Goal: Information Seeking & Learning: Check status

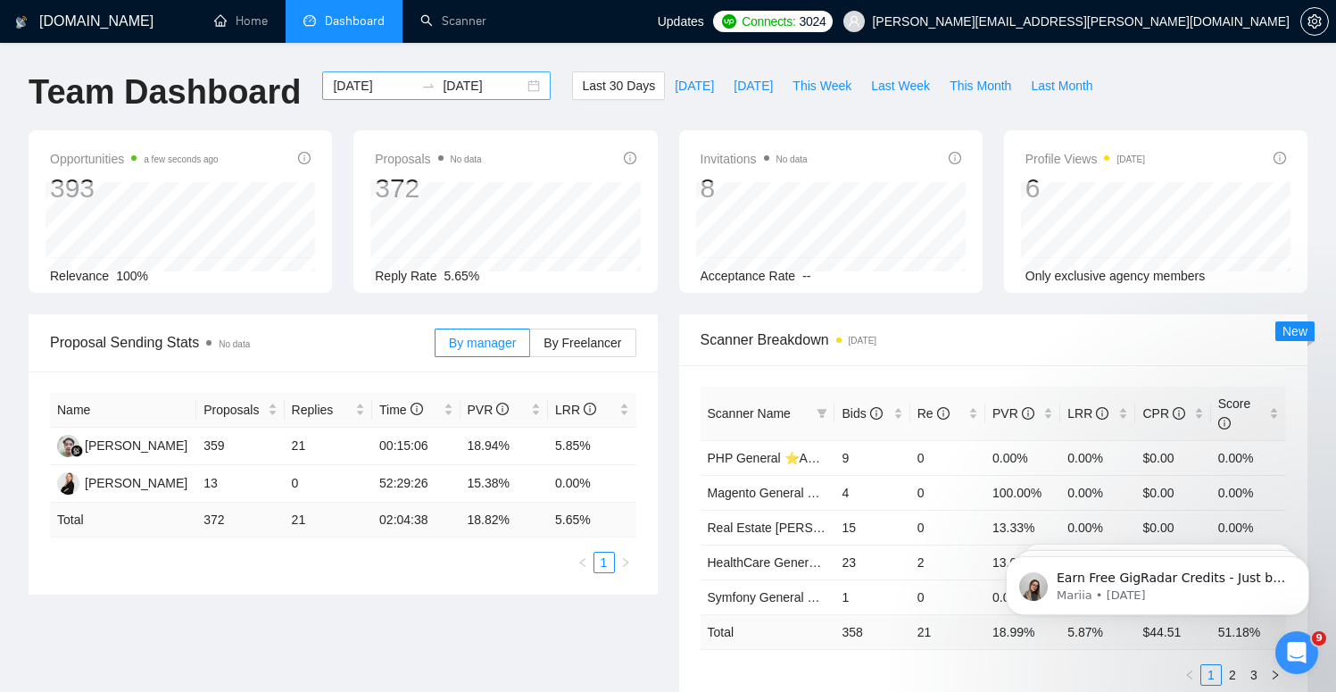
click at [470, 93] on input "[DATE]" at bounding box center [483, 86] width 81 height 20
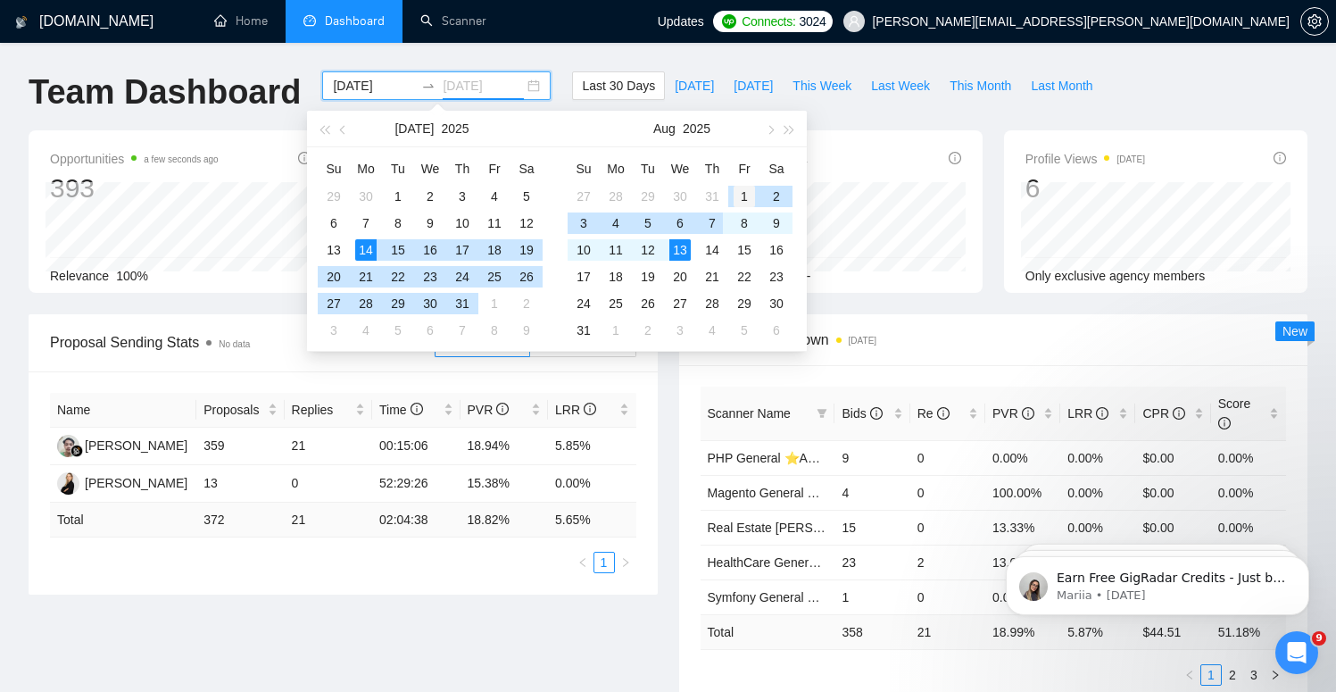
type input "[DATE]"
click at [741, 193] on div "1" at bounding box center [744, 196] width 21 height 21
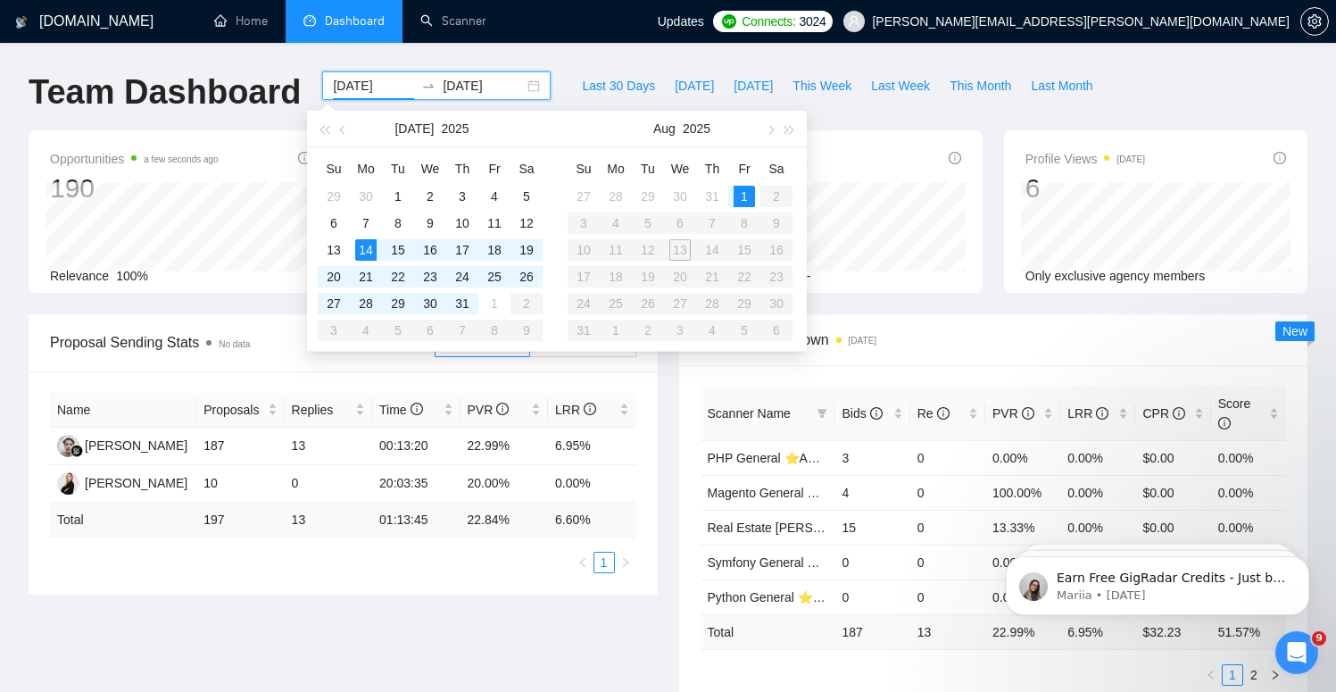
click at [677, 246] on table "Su Mo Tu We Th Fr Sa 27 28 29 30 31 1 2 3 4 5 6 7 8 9 10 11 12 13 14 15 16 17 1…" at bounding box center [680, 248] width 225 height 189
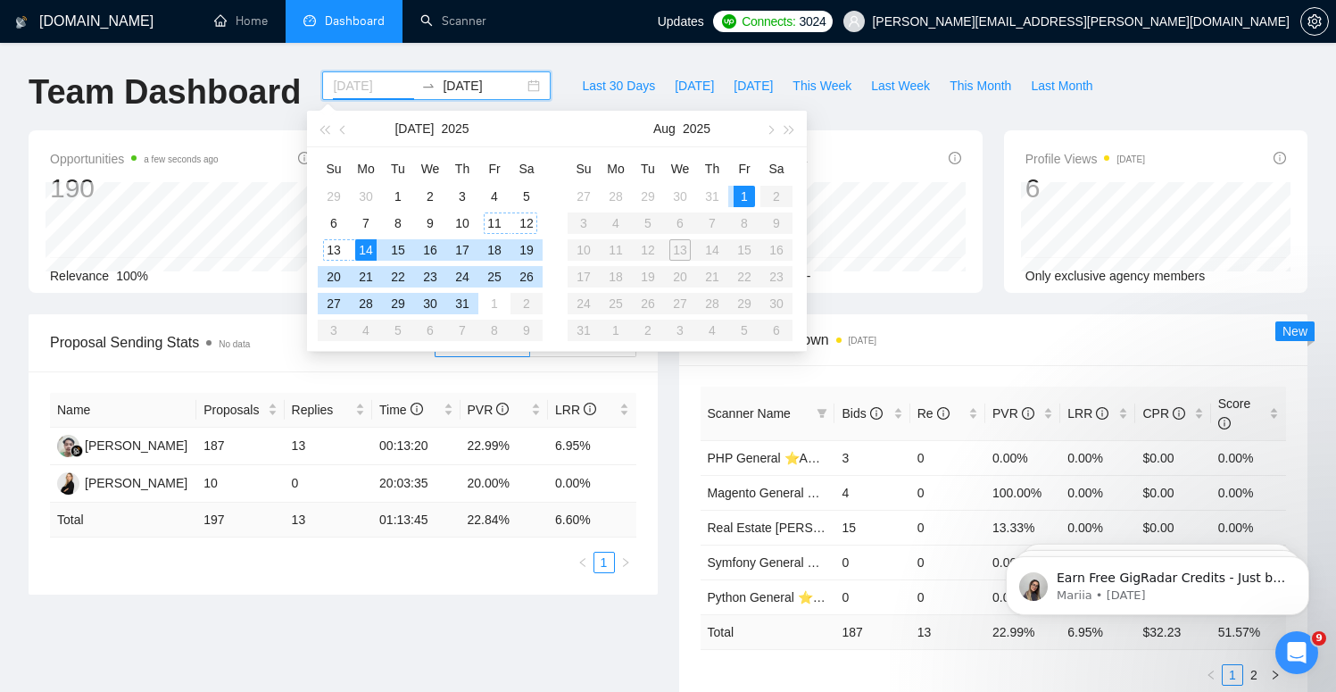
type input "[DATE]"
click at [370, 251] on div "14" at bounding box center [365, 249] width 21 height 21
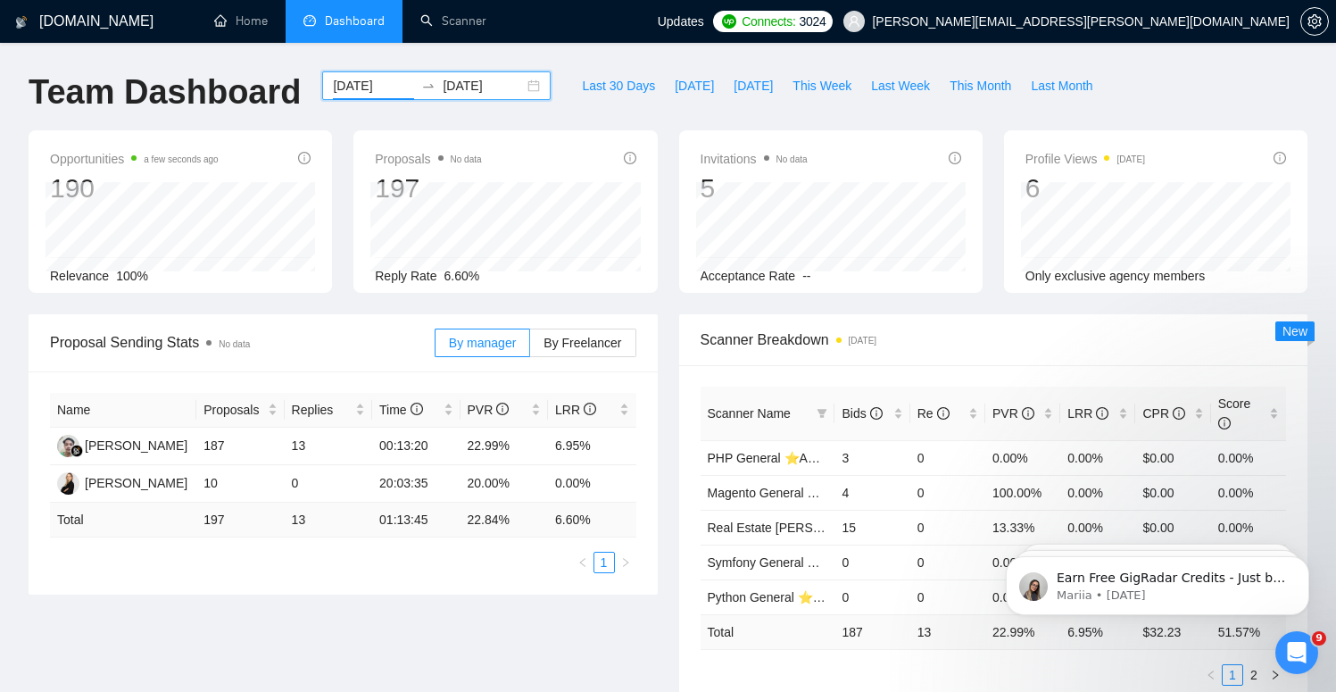
click at [500, 91] on input "[DATE]" at bounding box center [483, 86] width 81 height 20
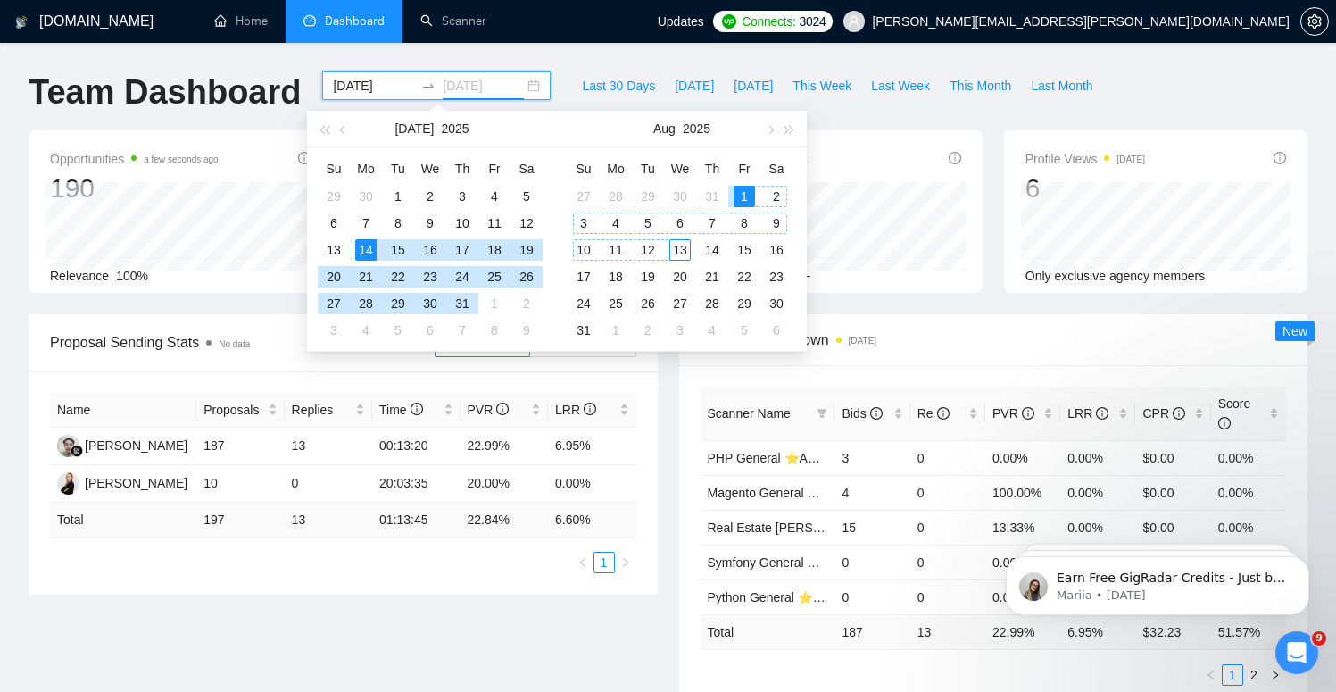
click at [686, 250] on div "13" at bounding box center [679, 249] width 21 height 21
click at [672, 461] on div "Scanner Breakdown [DATE] Scanner Name Bids Re PVR LRR CPR Score Magento General…" at bounding box center [994, 510] width 651 height 393
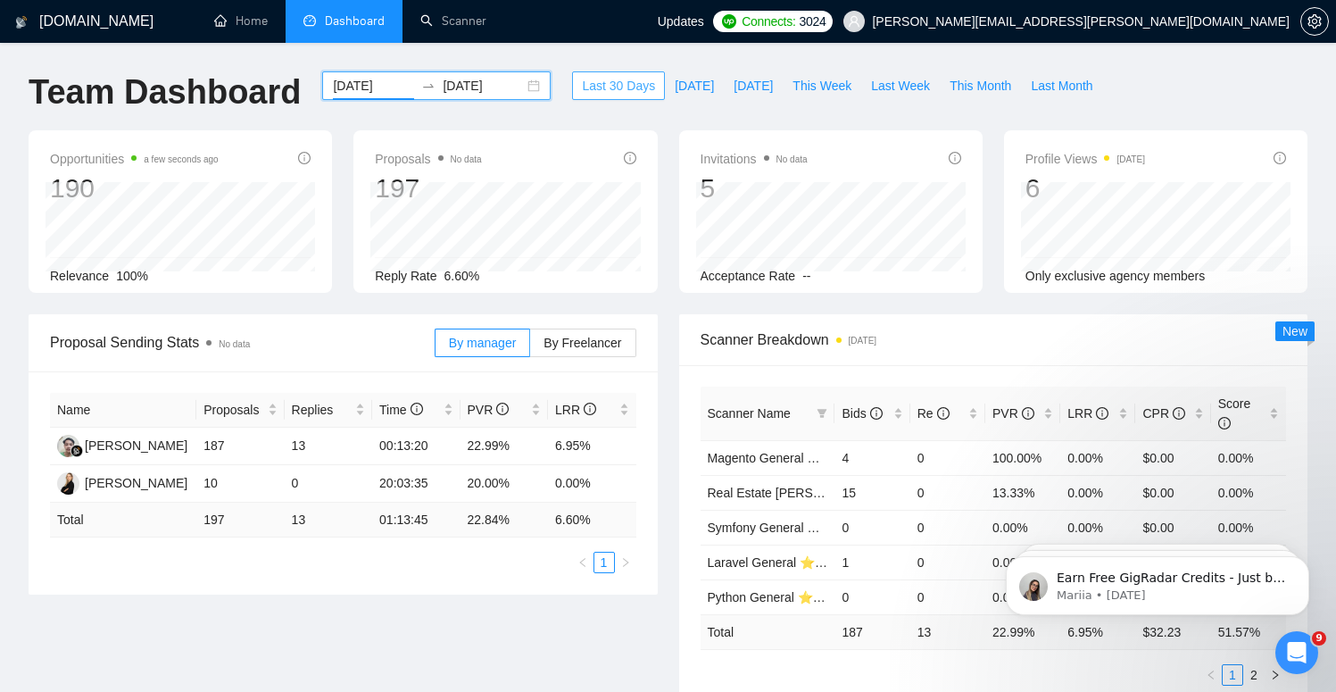
click at [649, 82] on button "Last 30 Days" at bounding box center [618, 85] width 93 height 29
type input "[DATE]"
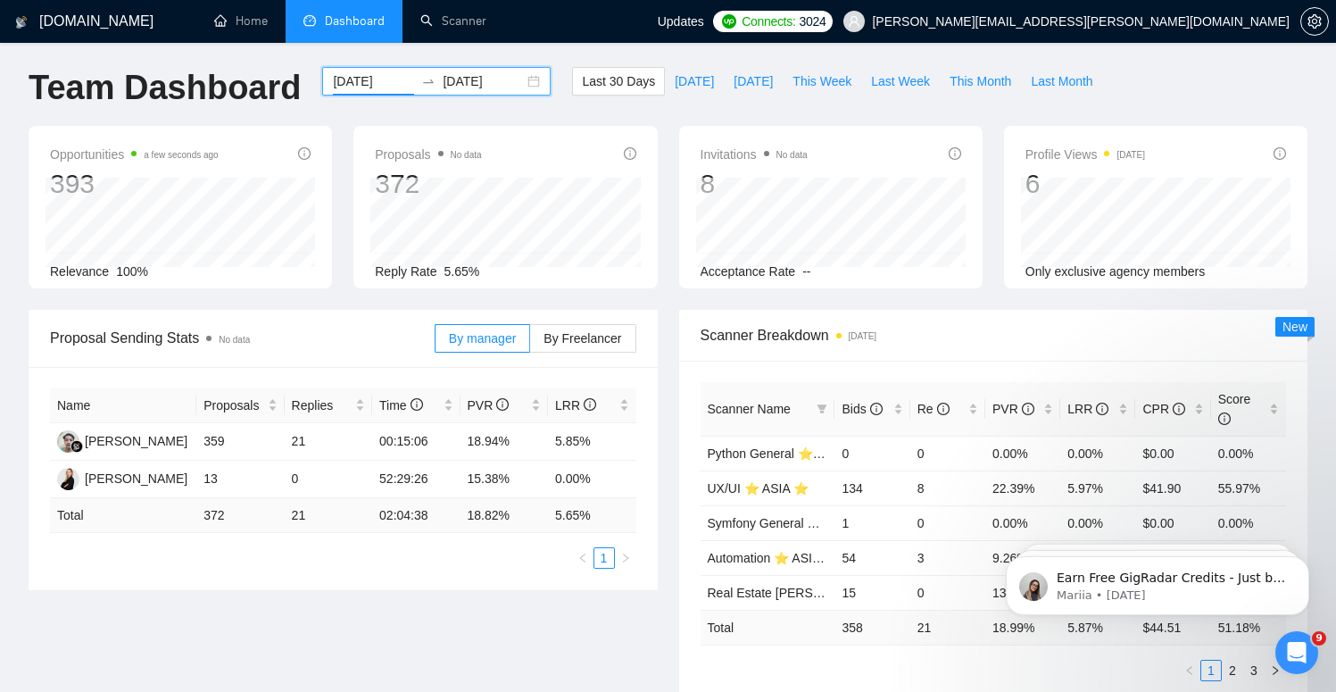
click at [779, 415] on span "Scanner Name" at bounding box center [759, 409] width 103 height 20
click at [787, 412] on span "Scanner Name" at bounding box center [749, 409] width 83 height 14
click at [786, 412] on span "Scanner Name" at bounding box center [749, 409] width 83 height 14
click at [888, 411] on span "Bids" at bounding box center [865, 409] width 47 height 20
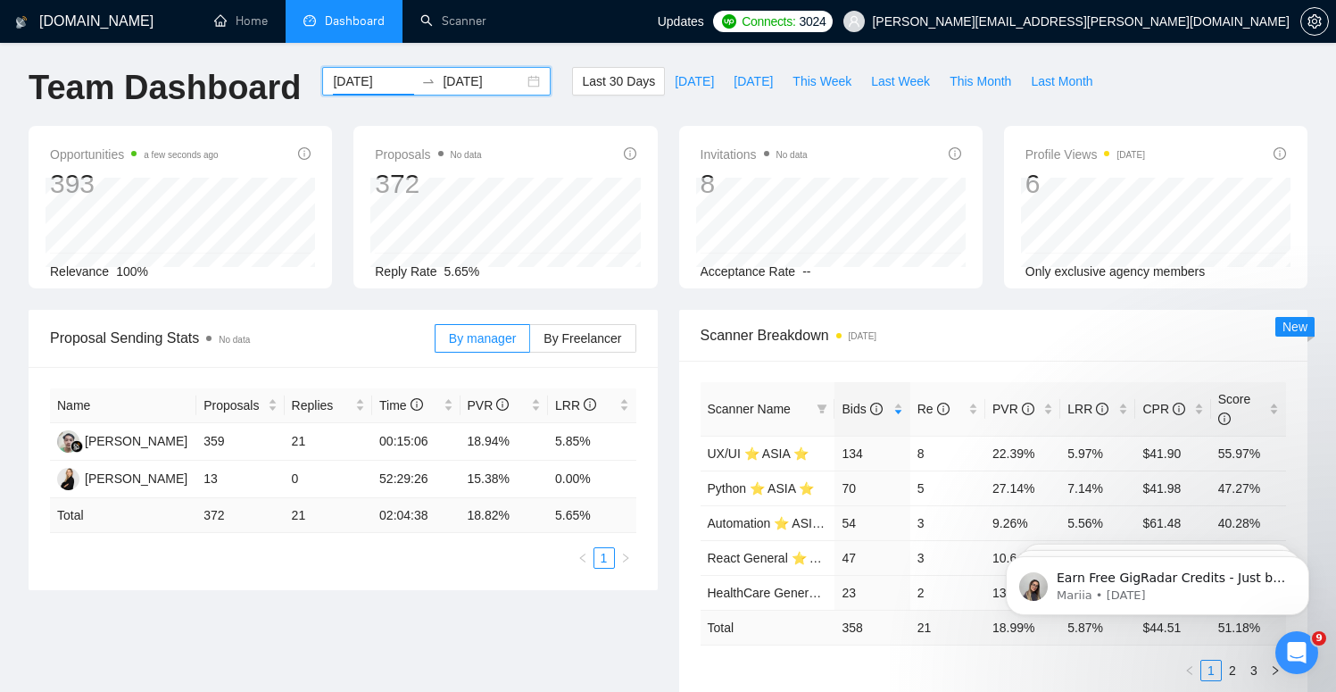
click at [613, 635] on div "Proposal Sending Stats No data By manager By Freelancer Name Proposals Replies …" at bounding box center [668, 517] width 1301 height 414
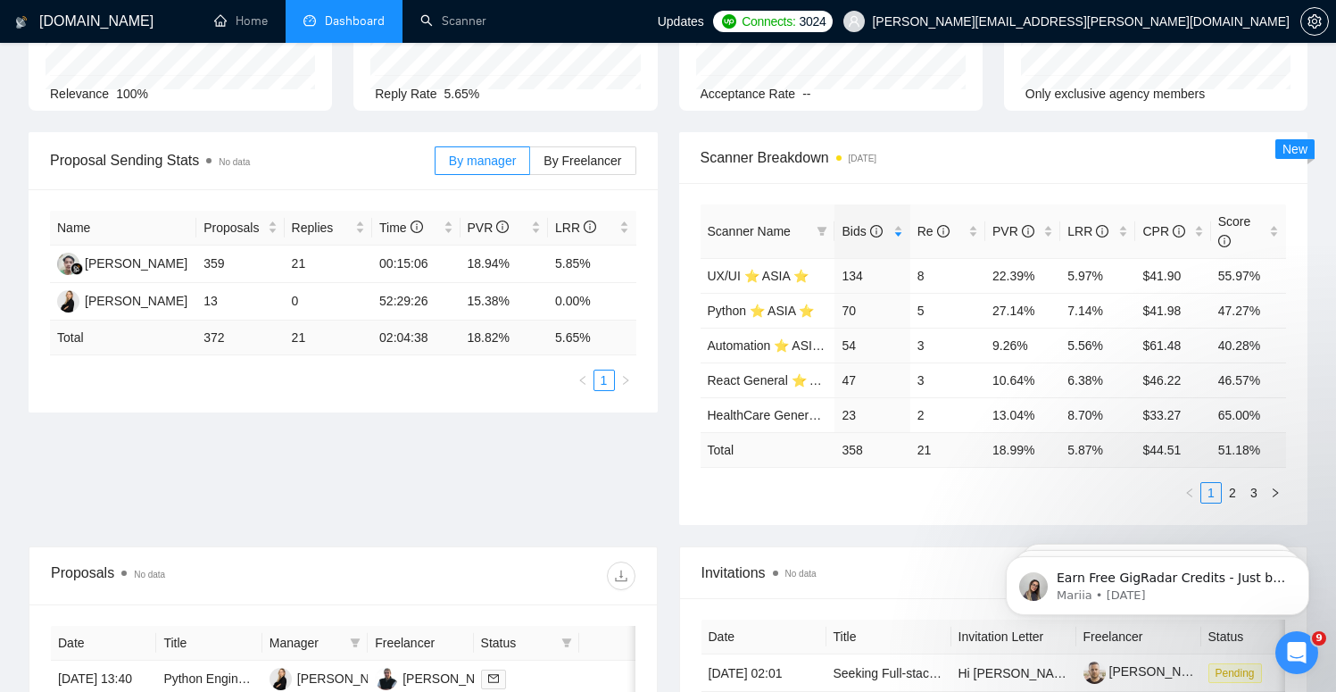
scroll to position [197, 0]
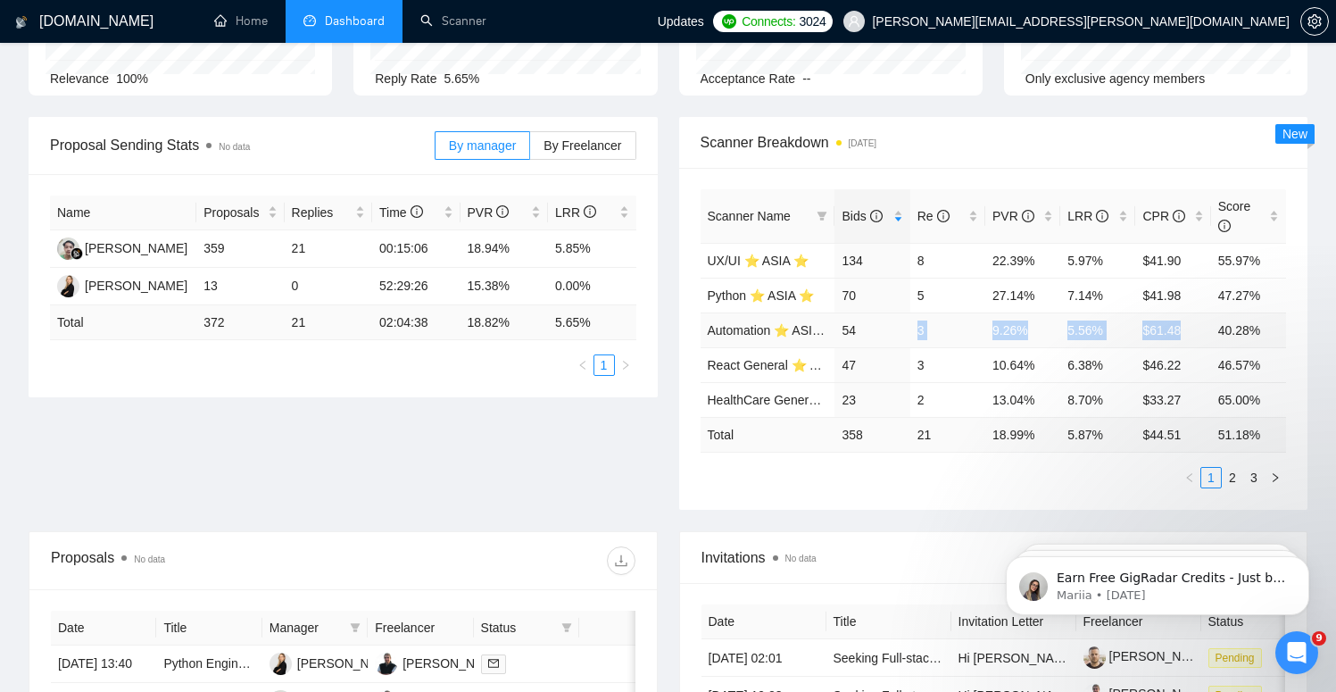
drag, startPoint x: 856, startPoint y: 328, endPoint x: 1143, endPoint y: 341, distance: 287.7
click at [1143, 341] on tr "Automation ⭐️ [GEOGRAPHIC_DATA] ⭐️ 54 3 9.26% 5.56% $61.48 40.28%" at bounding box center [994, 329] width 586 height 35
click at [952, 333] on td "3" at bounding box center [947, 329] width 75 height 35
drag, startPoint x: 966, startPoint y: 392, endPoint x: 1210, endPoint y: 395, distance: 243.7
click at [1210, 395] on tr "HealthCare General [PERSON_NAME] ⭐️ASIA⭐️ 23 2 13.04% 8.70% $33.27 65.00%" at bounding box center [994, 399] width 586 height 35
